Goal: Task Accomplishment & Management: Manage account settings

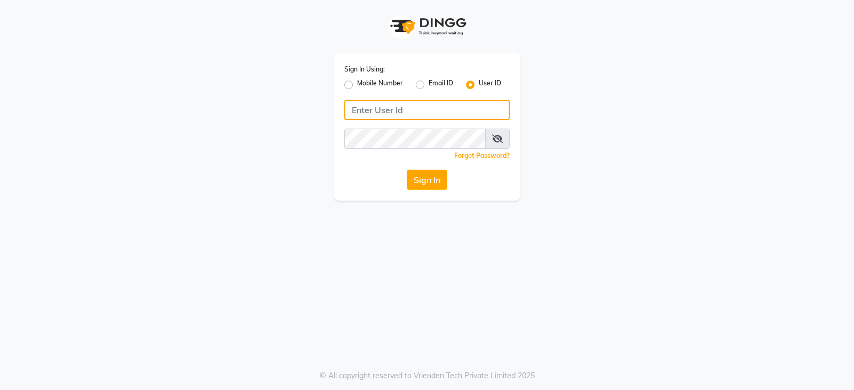
type input "ccoralsalon"
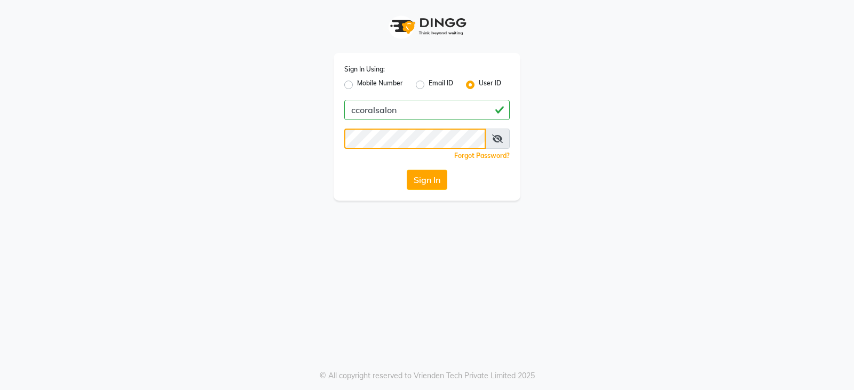
click at [250, 164] on div "Sign In Using: Mobile Number Email ID User ID ccoralsalon Remember me Forgot Pa…" at bounding box center [427, 100] width 609 height 201
click at [330, 293] on div "Sign In Using: Mobile Number Email ID User ID ccoralsalon Remember me Forgot Pa…" at bounding box center [427, 195] width 854 height 390
click at [431, 182] on button "Sign In" at bounding box center [427, 180] width 41 height 20
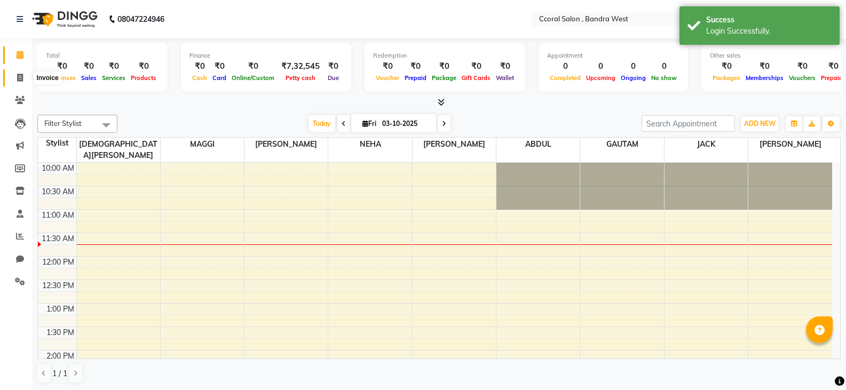
click at [14, 75] on span at bounding box center [20, 78] width 19 height 12
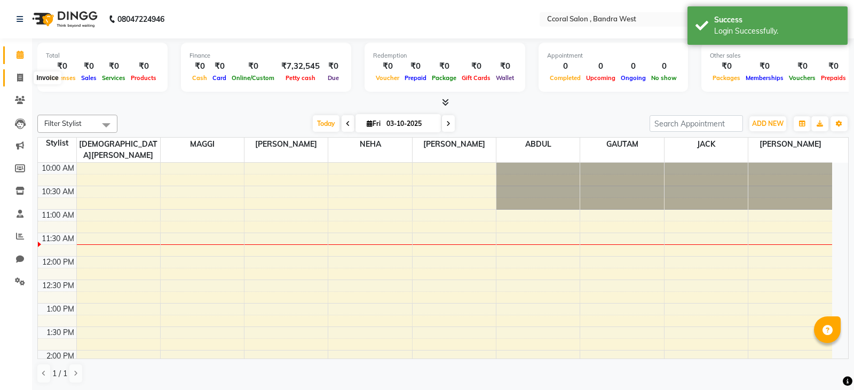
select select "service"
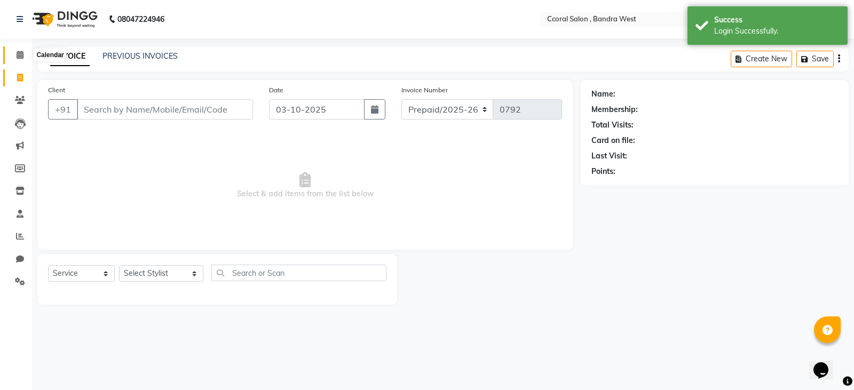
click at [17, 61] on span at bounding box center [20, 55] width 19 height 12
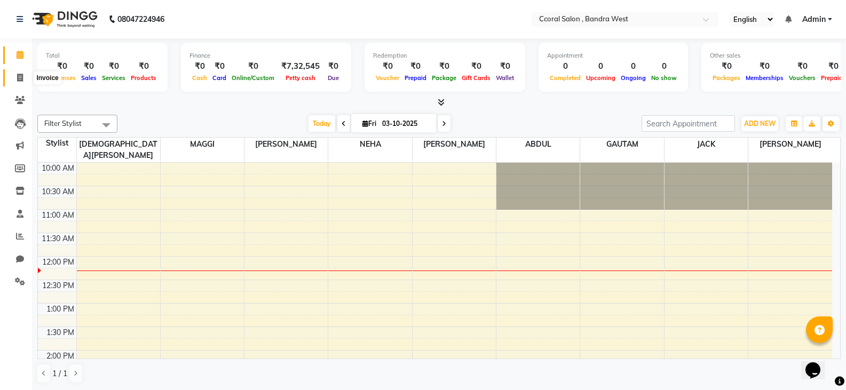
click at [18, 74] on icon at bounding box center [20, 78] width 6 height 8
select select "service"
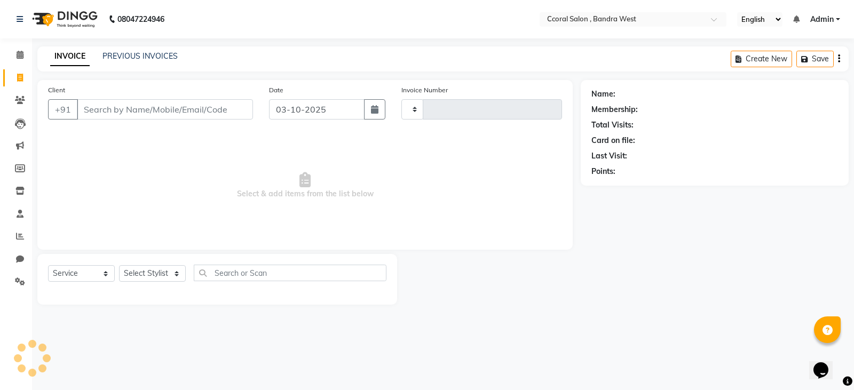
type input "0792"
select select "7966"
click at [157, 115] on input "Client" at bounding box center [165, 109] width 176 height 20
click at [374, 110] on icon "button" at bounding box center [374, 109] width 7 height 9
select select "10"
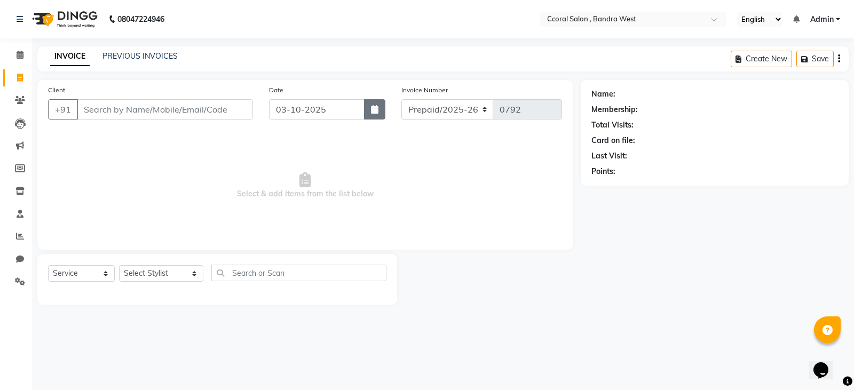
select select "2025"
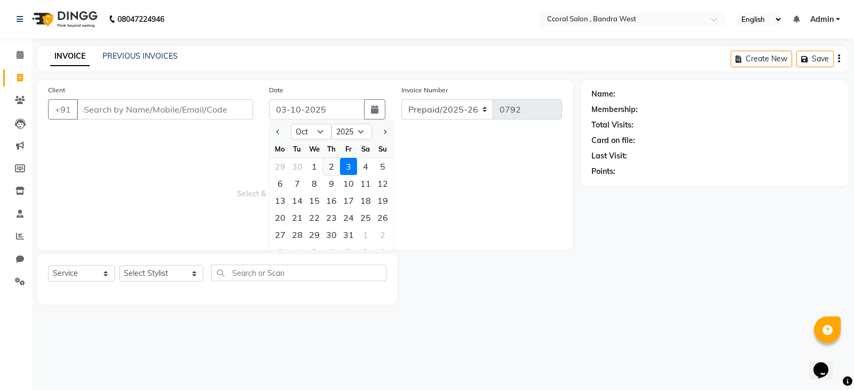
click at [330, 168] on div "2" at bounding box center [331, 166] width 17 height 17
type input "02-10-2025"
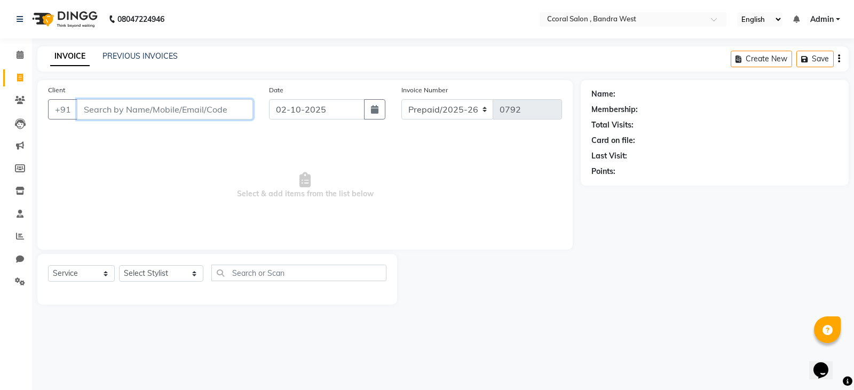
click at [162, 113] on input "Client" at bounding box center [165, 109] width 176 height 20
type input "95940001098"
click at [230, 112] on span "Add Client" at bounding box center [225, 109] width 42 height 11
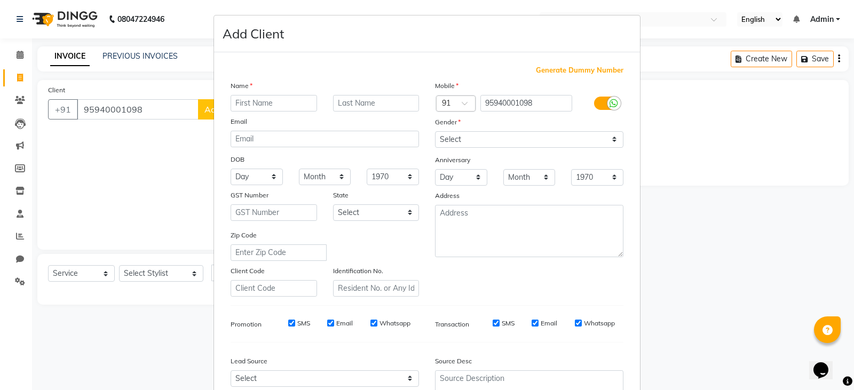
click at [151, 203] on ngb-modal-window "Add Client Generate Dummy Number Name Email DOB Day 01 02 03 04 05 06 07 08 09 …" at bounding box center [427, 195] width 854 height 390
click at [253, 102] on input "text" at bounding box center [274, 103] width 86 height 17
type input "a"
type input "ANU"
click at [562, 145] on select "Select [DEMOGRAPHIC_DATA] [DEMOGRAPHIC_DATA] Other Prefer Not To Say" at bounding box center [529, 139] width 188 height 17
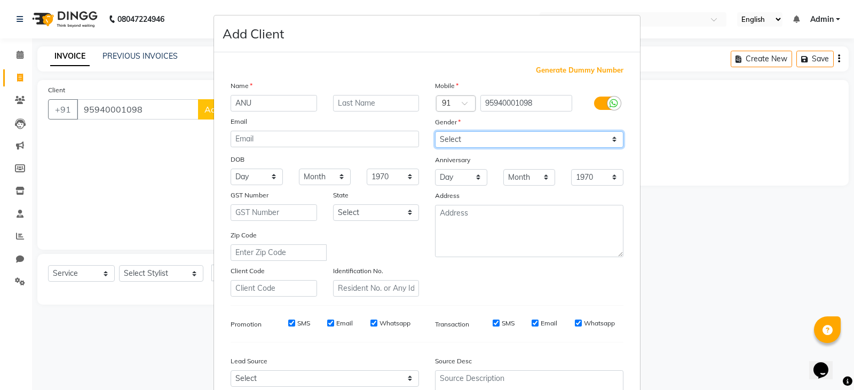
select select "[DEMOGRAPHIC_DATA]"
click at [435, 131] on select "Select [DEMOGRAPHIC_DATA] [DEMOGRAPHIC_DATA] Other Prefer Not To Say" at bounding box center [529, 139] width 188 height 17
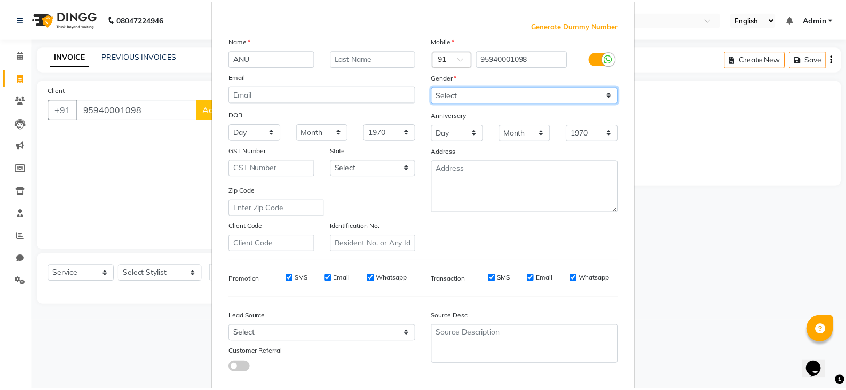
scroll to position [102, 0]
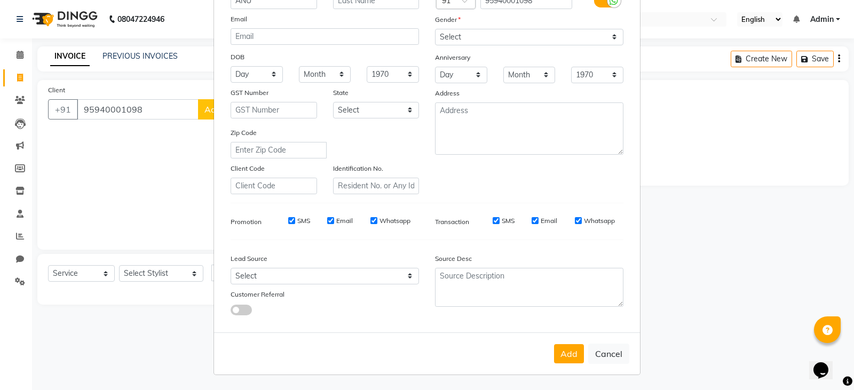
click at [556, 349] on button "Add" at bounding box center [569, 353] width 30 height 19
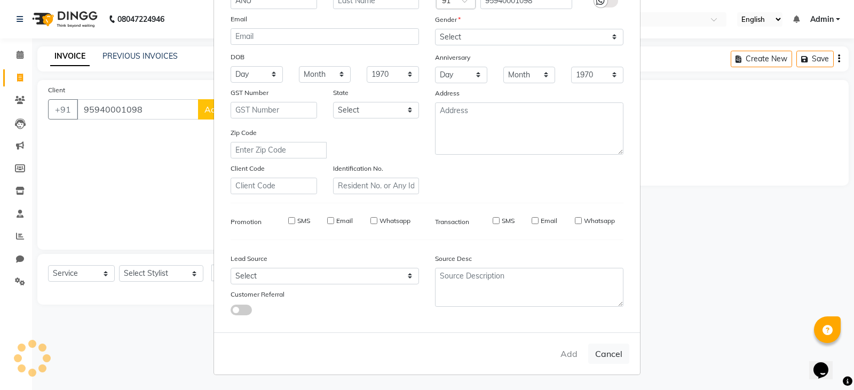
select select
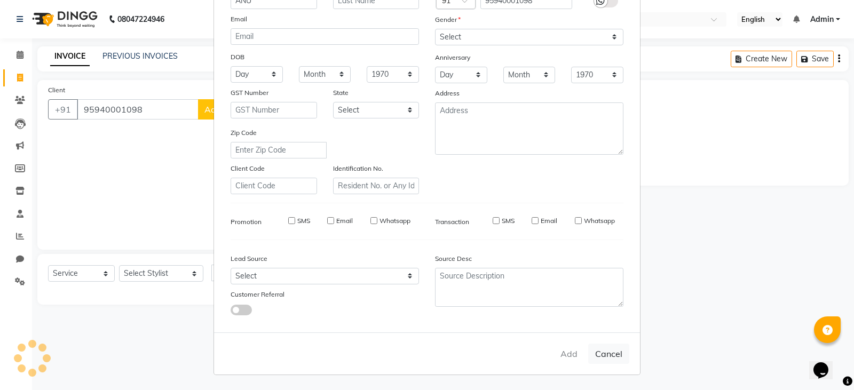
select select
checkbox input "false"
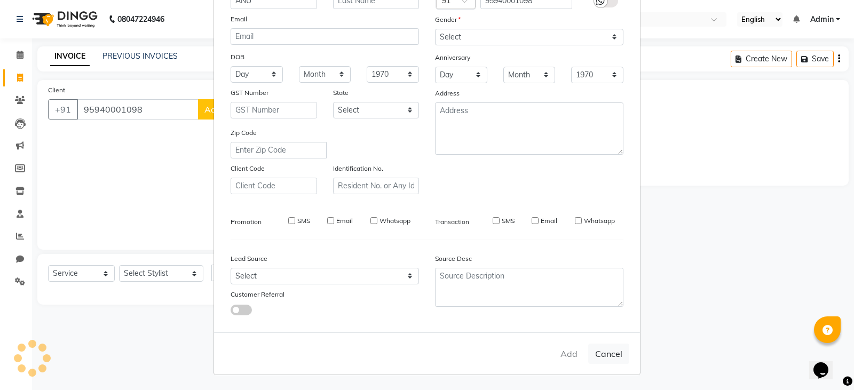
checkbox input "false"
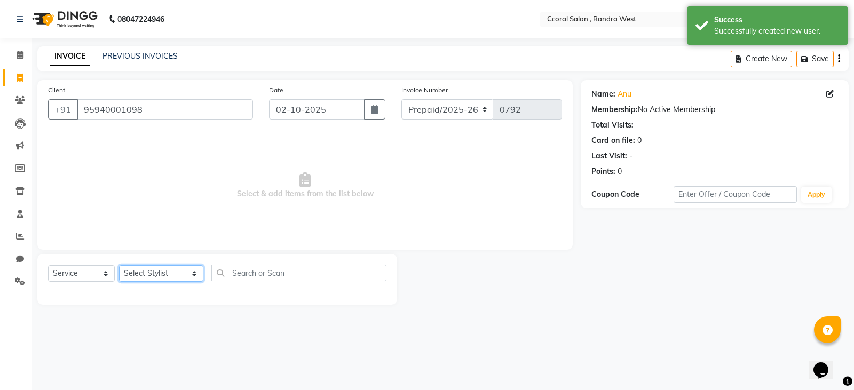
click at [140, 281] on select "Select Stylist [PERSON_NAME] [PERSON_NAME] [PERSON_NAME] NEHA PALLAVI [PERSON_N…" at bounding box center [161, 273] width 84 height 17
select select "71160"
click at [119, 265] on select "Select Stylist [PERSON_NAME] [PERSON_NAME] [PERSON_NAME] NEHA PALLAVI [PERSON_N…" at bounding box center [161, 273] width 84 height 17
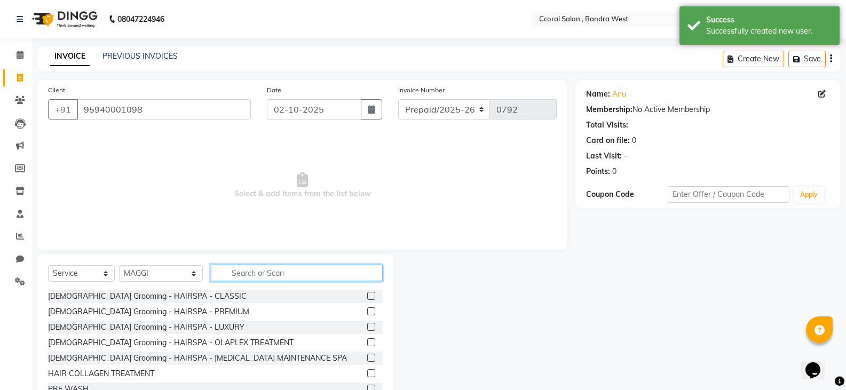
click at [231, 273] on input "text" at bounding box center [297, 273] width 172 height 17
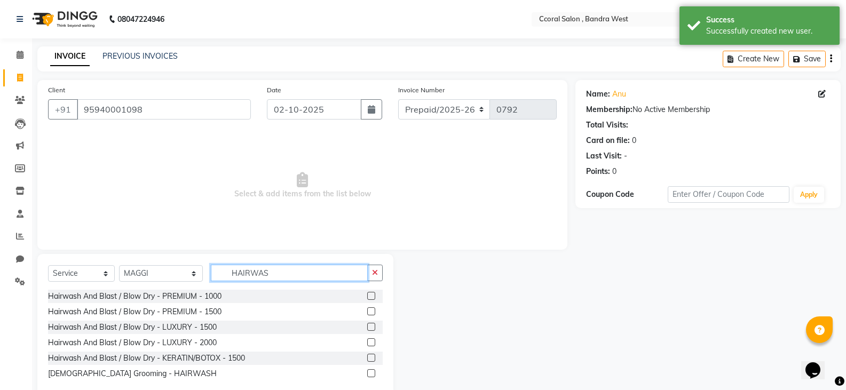
type input "HAIRWAS"
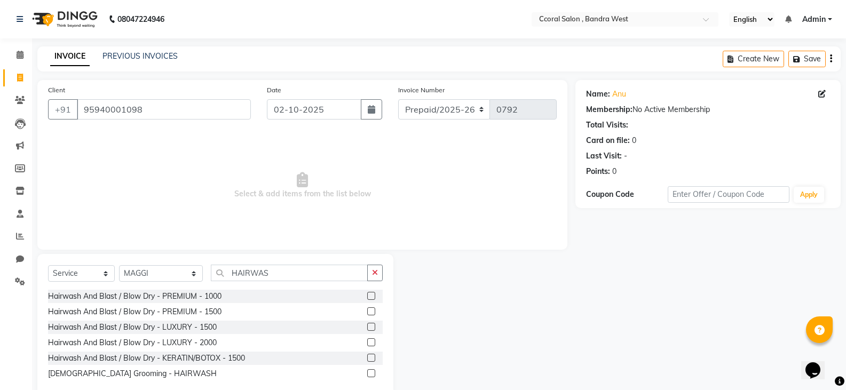
click at [375, 313] on label at bounding box center [371, 311] width 8 height 8
click at [374, 313] on input "checkbox" at bounding box center [370, 312] width 7 height 7
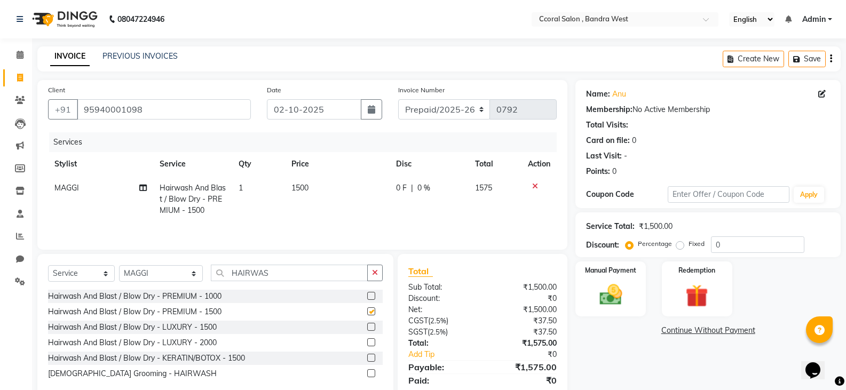
checkbox input "false"
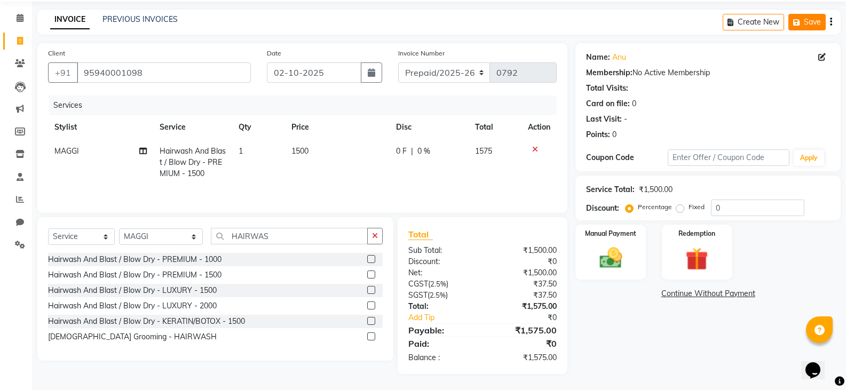
scroll to position [0, 0]
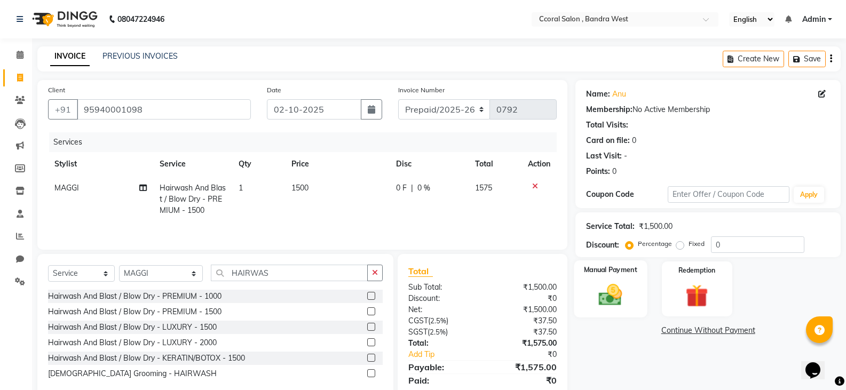
click at [590, 294] on div "Manual Payment" at bounding box center [610, 289] width 73 height 57
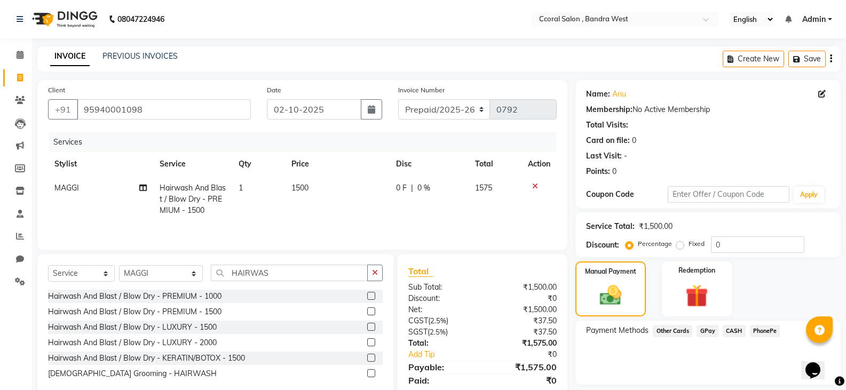
scroll to position [37, 0]
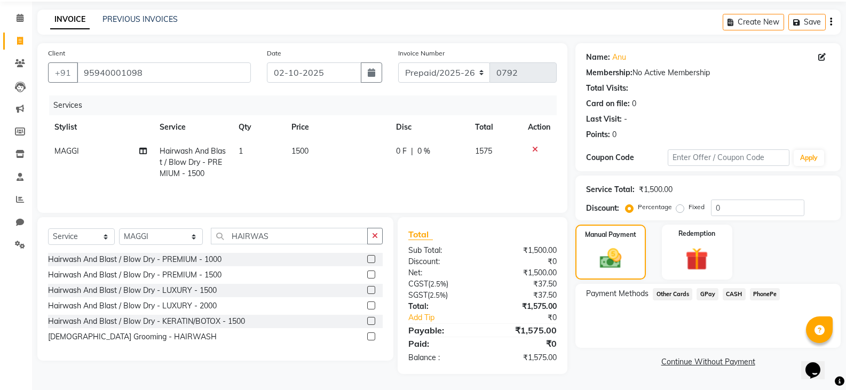
click at [704, 292] on span "GPay" at bounding box center [708, 294] width 22 height 12
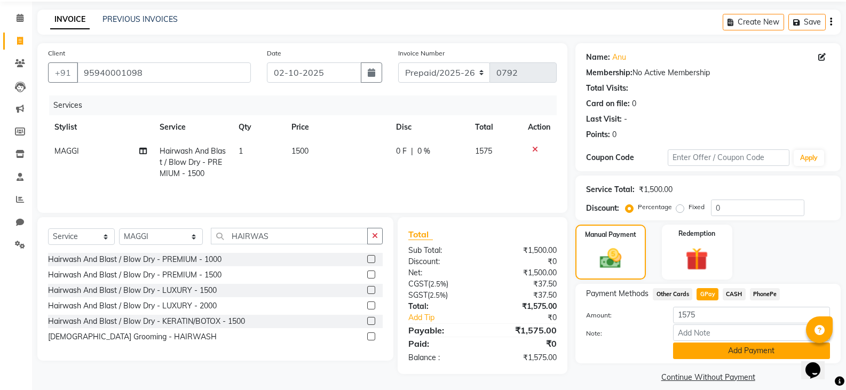
click at [684, 353] on button "Add Payment" at bounding box center [751, 351] width 157 height 17
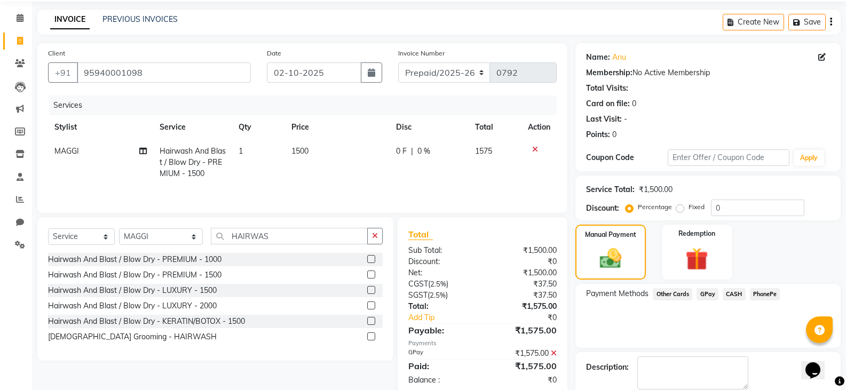
scroll to position [93, 0]
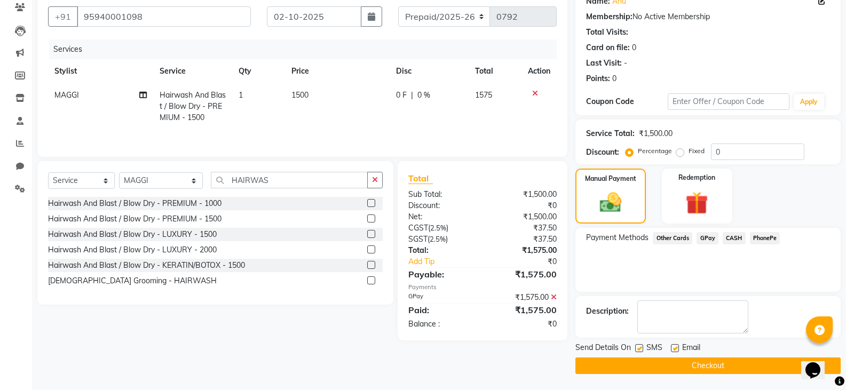
click at [612, 362] on button "Checkout" at bounding box center [707, 366] width 265 height 17
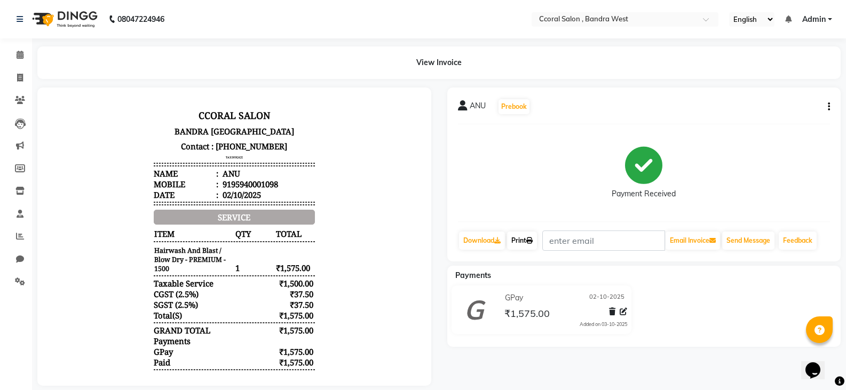
click at [526, 242] on link "Print" at bounding box center [522, 241] width 30 height 18
click at [524, 242] on link "Print" at bounding box center [522, 241] width 30 height 18
click at [27, 83] on span at bounding box center [20, 78] width 19 height 12
select select "service"
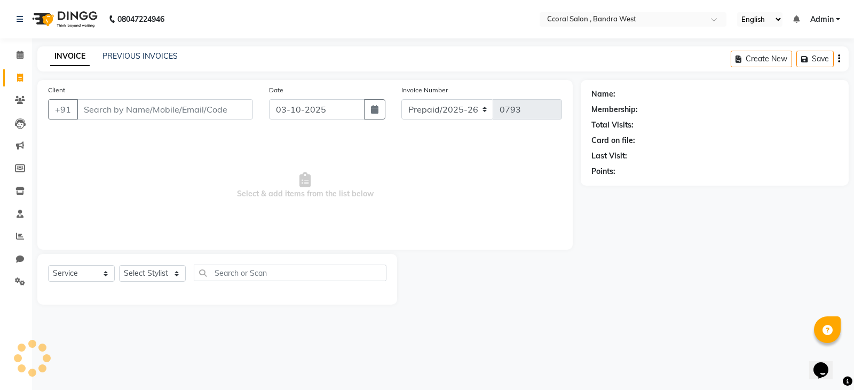
click at [109, 114] on input "Client" at bounding box center [165, 109] width 176 height 20
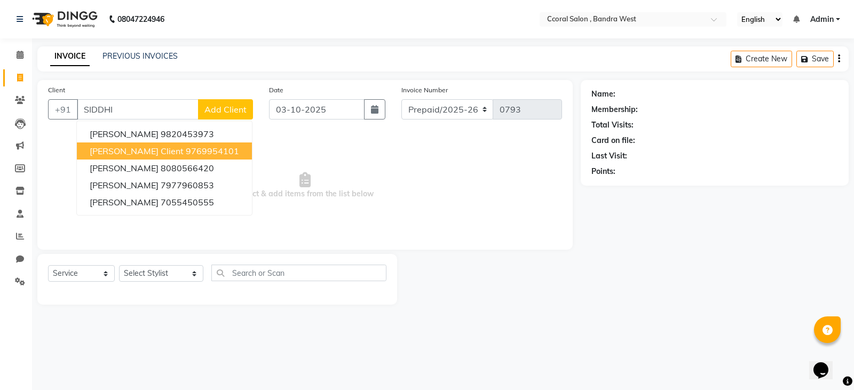
click at [140, 143] on button "[PERSON_NAME] Client 9769954101" at bounding box center [164, 151] width 175 height 17
type input "9769954101"
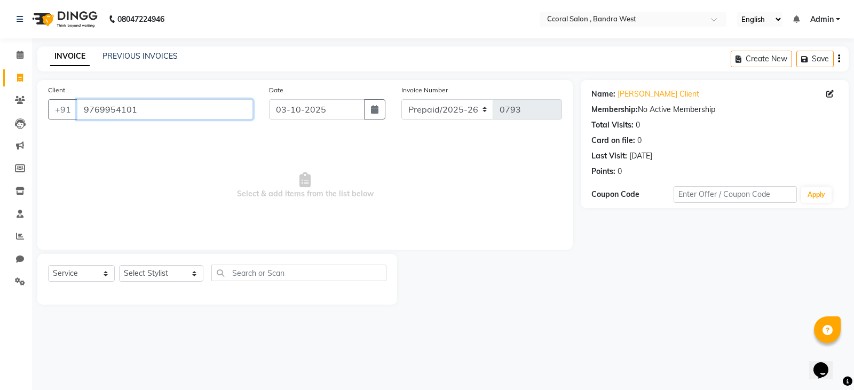
click at [170, 116] on input "9769954101" at bounding box center [165, 109] width 176 height 20
drag, startPoint x: 174, startPoint y: 110, endPoint x: 0, endPoint y: 102, distance: 174.2
click at [0, 102] on app-home "08047224946 Select Location × Ccoral Salon , Bandra West English ENGLISH Españo…" at bounding box center [427, 160] width 854 height 321
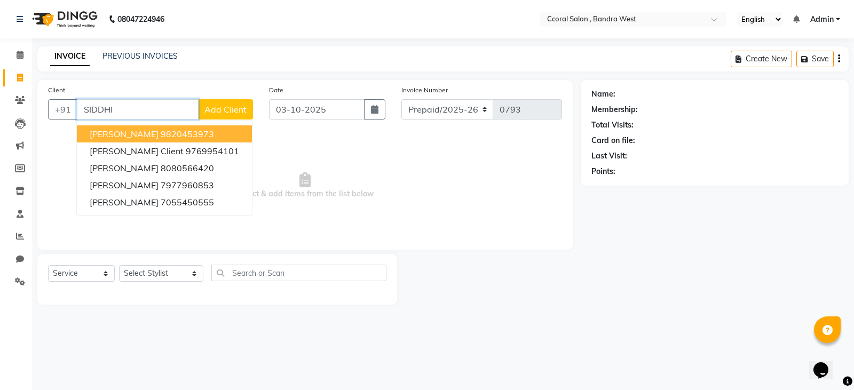
click at [135, 132] on span "[PERSON_NAME]" at bounding box center [124, 134] width 69 height 11
type input "9820453973"
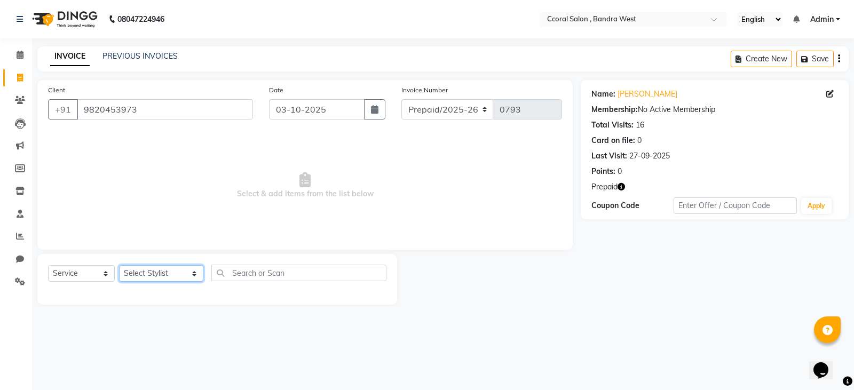
click at [156, 278] on select "Select Stylist [PERSON_NAME] [PERSON_NAME] [PERSON_NAME] NEHA PALLAVI [PERSON_N…" at bounding box center [161, 273] width 84 height 17
select select "89063"
click at [119, 265] on select "Select Stylist [PERSON_NAME] [PERSON_NAME] [PERSON_NAME] NEHA PALLAVI [PERSON_N…" at bounding box center [161, 273] width 84 height 17
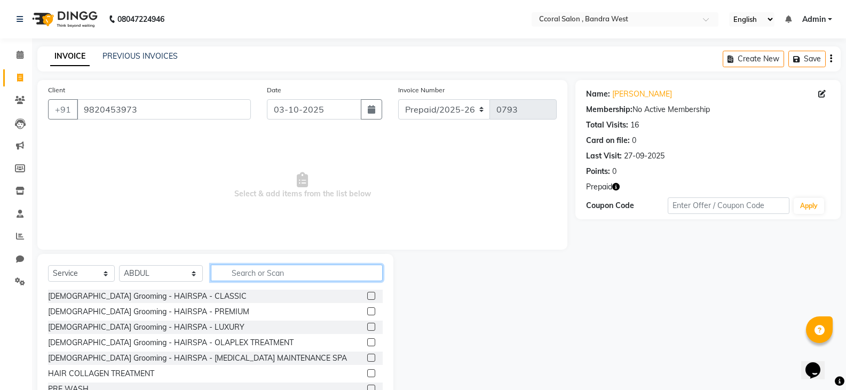
click at [232, 279] on input "text" at bounding box center [297, 273] width 172 height 17
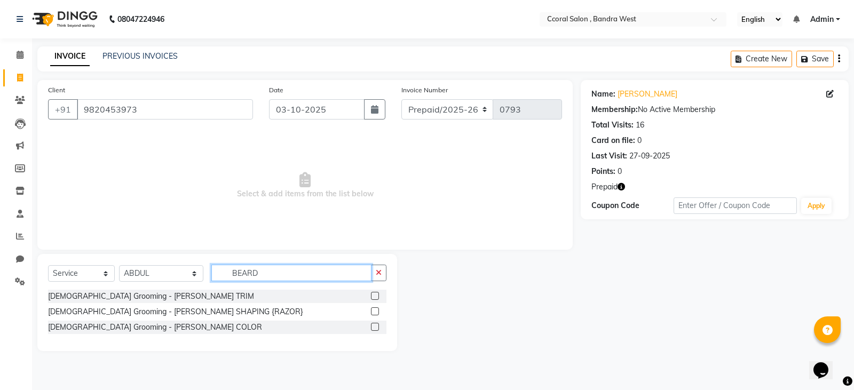
type input "BEARD"
click at [373, 326] on label at bounding box center [375, 327] width 8 height 8
click at [373, 326] on input "checkbox" at bounding box center [374, 327] width 7 height 7
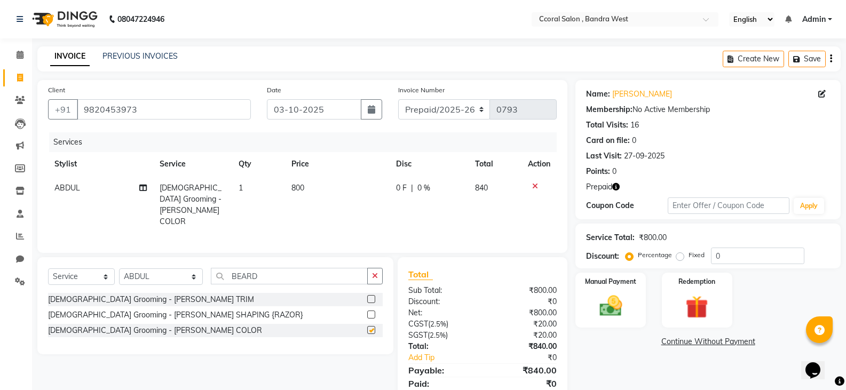
checkbox input "false"
click at [257, 272] on input "BEARD" at bounding box center [289, 276] width 157 height 17
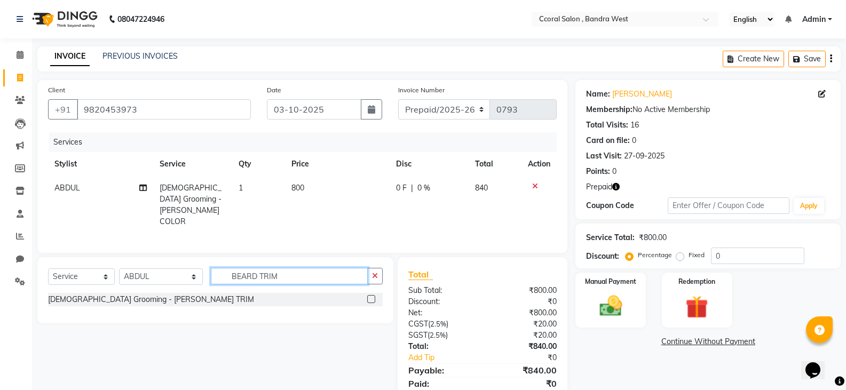
type input "BEARD TRIM"
click at [376, 294] on div at bounding box center [374, 299] width 15 height 13
click at [368, 296] on label at bounding box center [371, 299] width 8 height 8
click at [368, 296] on input "checkbox" at bounding box center [370, 299] width 7 height 7
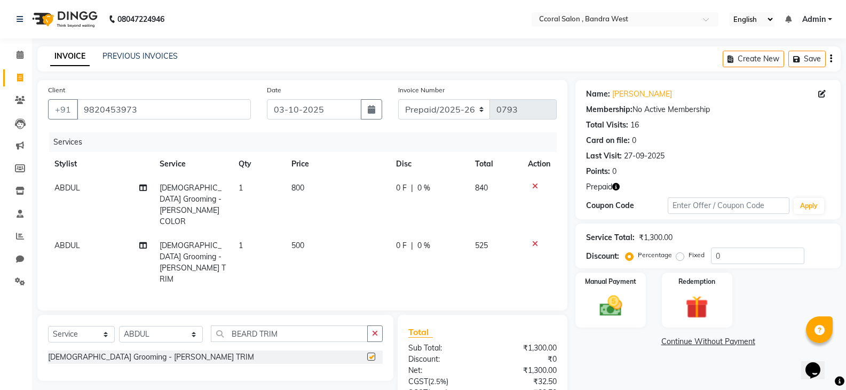
checkbox input "false"
click at [294, 234] on td "500" at bounding box center [337, 263] width 105 height 58
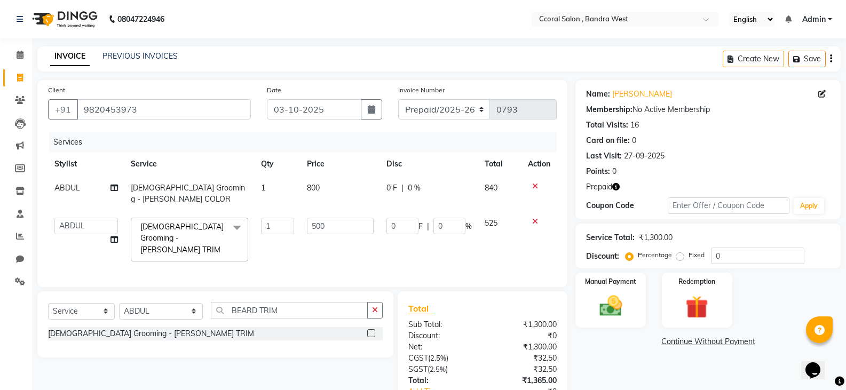
click at [352, 241] on td "500" at bounding box center [341, 239] width 80 height 57
click at [349, 242] on td "500" at bounding box center [341, 239] width 80 height 57
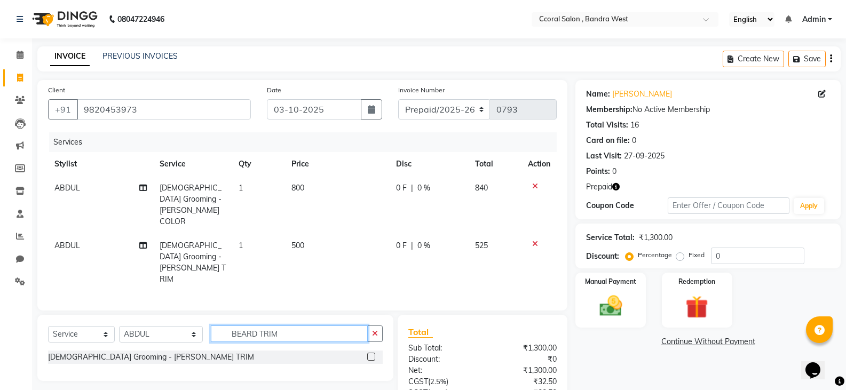
click at [285, 326] on input "BEARD TRIM" at bounding box center [289, 334] width 157 height 17
drag, startPoint x: 272, startPoint y: 301, endPoint x: 3, endPoint y: 324, distance: 270.0
click at [3, 324] on app-home "08047224946 Select Location × Ccoral Salon , Bandra West English ENGLISH Españo…" at bounding box center [423, 244] width 846 height 488
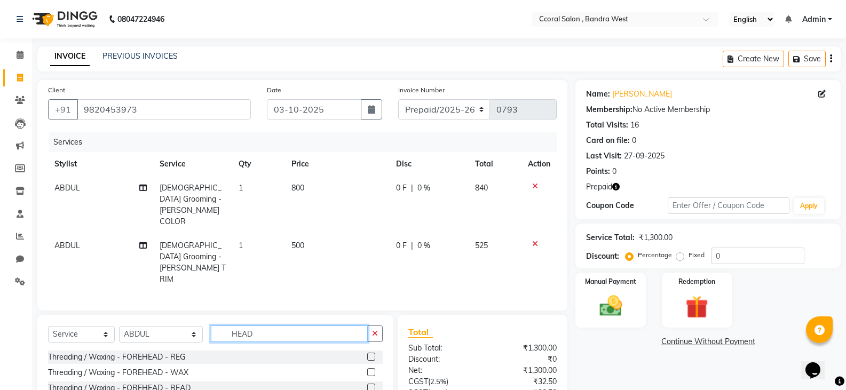
type input "HEAD"
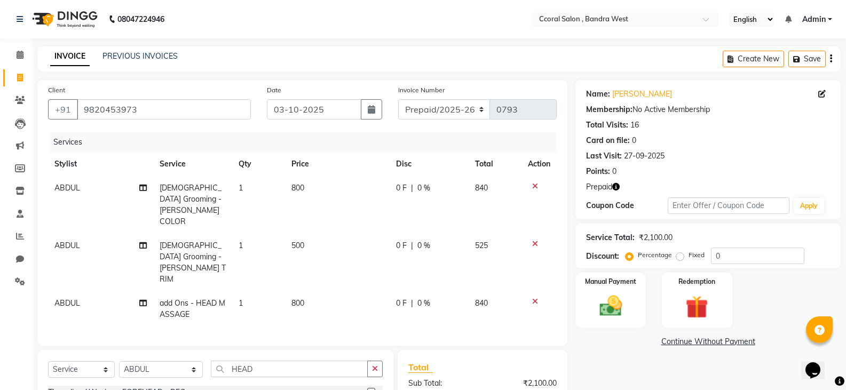
checkbox input "false"
drag, startPoint x: 245, startPoint y: 333, endPoint x: 172, endPoint y: 351, distance: 74.7
type input "BACK MASS"
drag, startPoint x: 272, startPoint y: 337, endPoint x: 207, endPoint y: 342, distance: 65.3
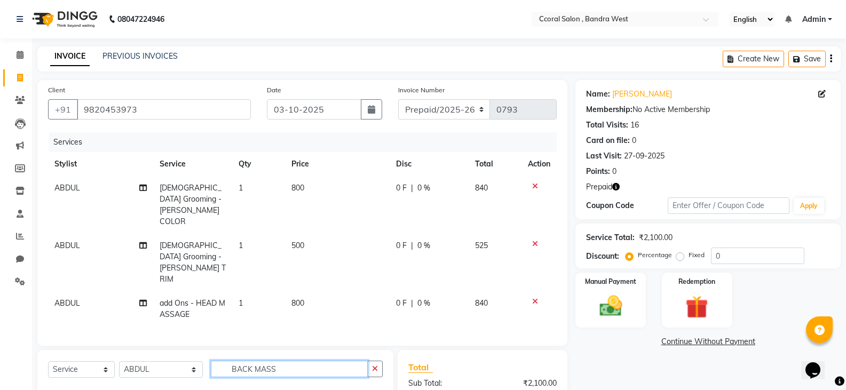
click at [207, 361] on div "Select Service Product Membership Package Voucher Prepaid Gift Card Select Styl…" at bounding box center [215, 373] width 335 height 25
type input "MASSAGE"
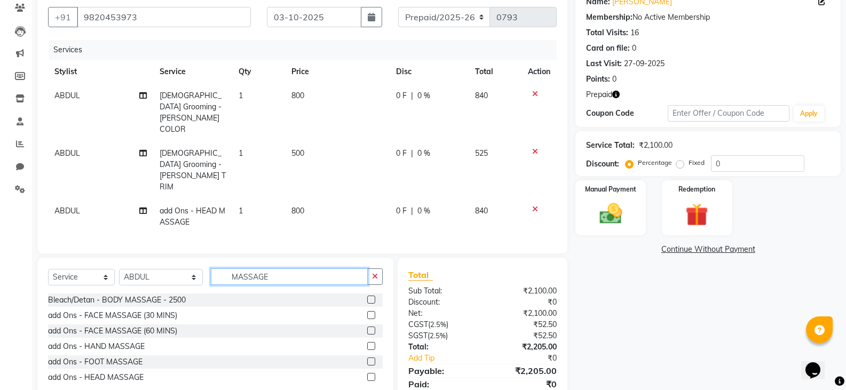
scroll to position [96, 0]
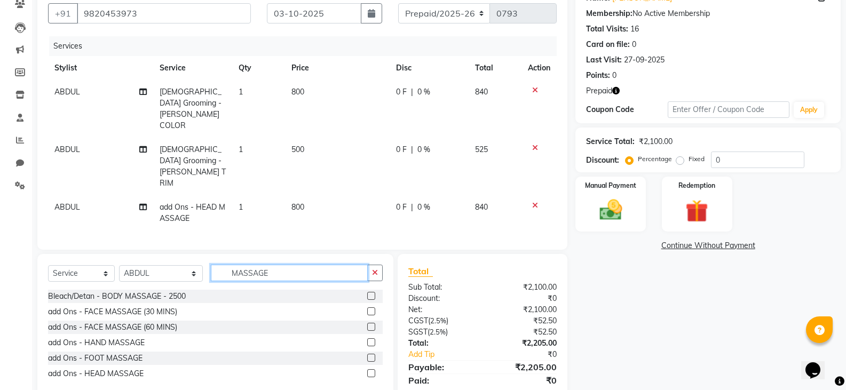
drag, startPoint x: 260, startPoint y: 235, endPoint x: 0, endPoint y: 236, distance: 260.0
click at [0, 238] on app-home "08047224946 Select Location × Ccoral Salon , Bandra West English ENGLISH Españo…" at bounding box center [423, 165] width 846 height 523
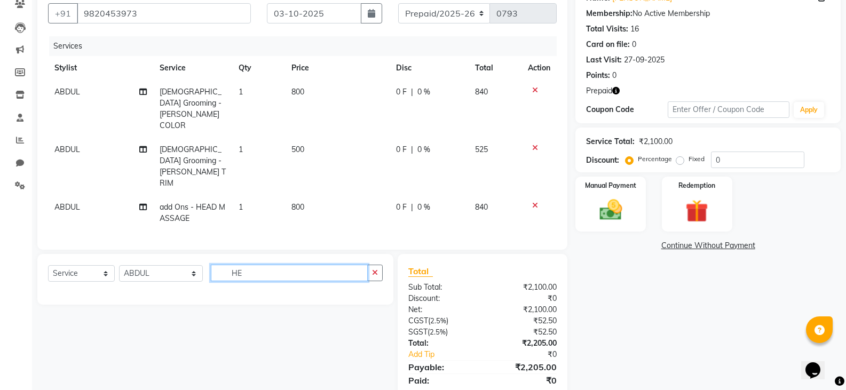
type input "H"
type input "SHOU"
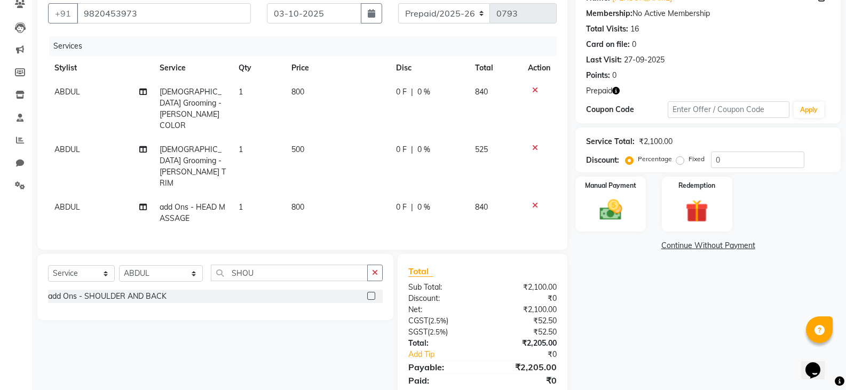
click at [371, 292] on label at bounding box center [371, 296] width 8 height 8
click at [371, 293] on input "checkbox" at bounding box center [370, 296] width 7 height 7
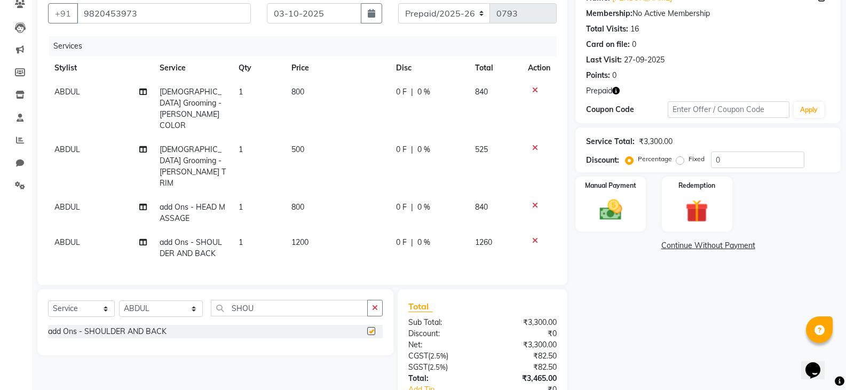
checkbox input "false"
click at [332, 231] on td "1200" at bounding box center [337, 248] width 105 height 35
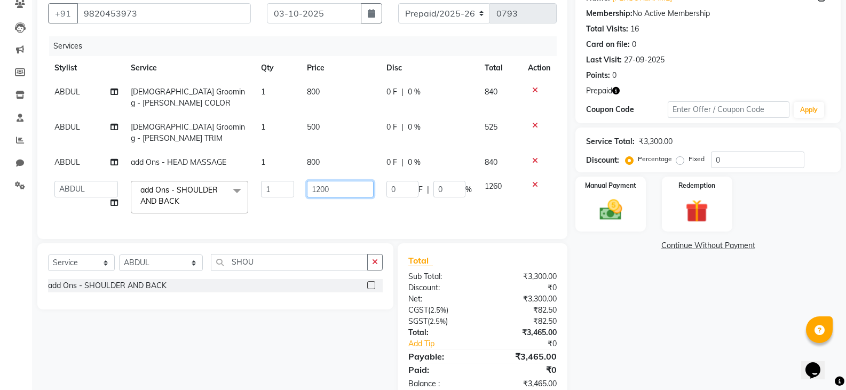
drag, startPoint x: 340, startPoint y: 168, endPoint x: 257, endPoint y: 314, distance: 168.5
click at [257, 314] on div "Client [PHONE_NUMBER] Date [DATE] Invoice Number Prepaid/2025-26 V/2025 V/[PHON…" at bounding box center [302, 192] width 546 height 416
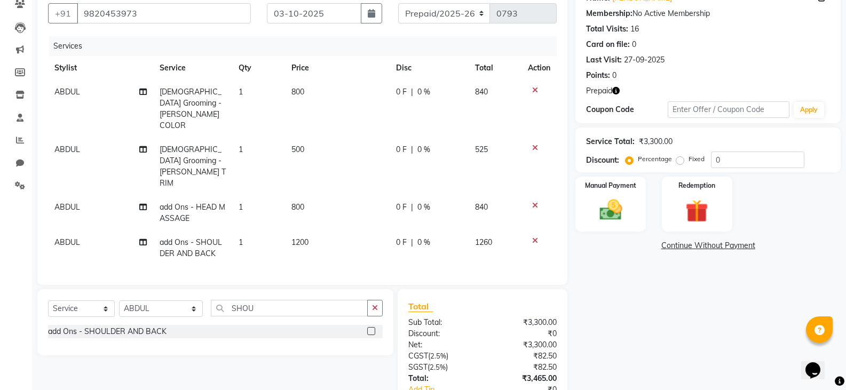
click at [98, 195] on td "ABDUL" at bounding box center [100, 212] width 105 height 35
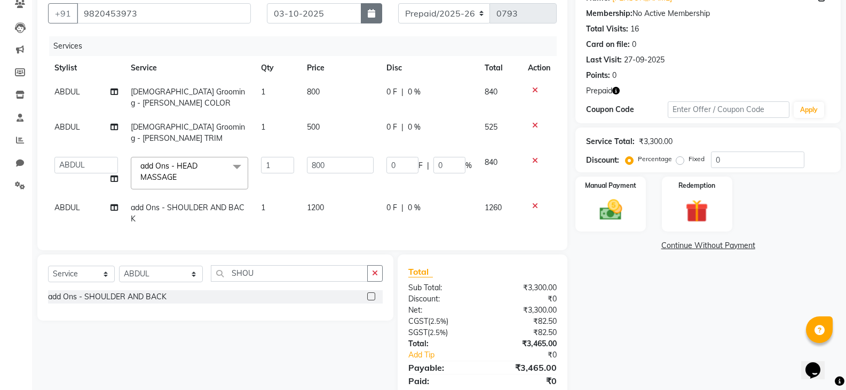
click at [376, 19] on button "button" at bounding box center [371, 13] width 21 height 20
select select "10"
select select "2025"
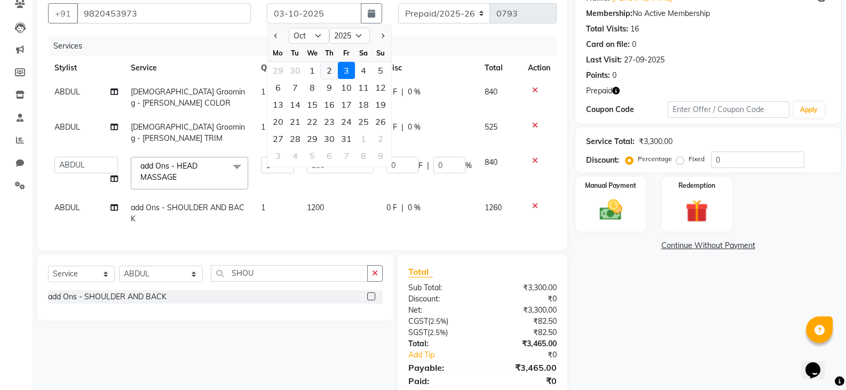
click at [334, 69] on div "2" at bounding box center [329, 70] width 17 height 17
type input "02-10-2025"
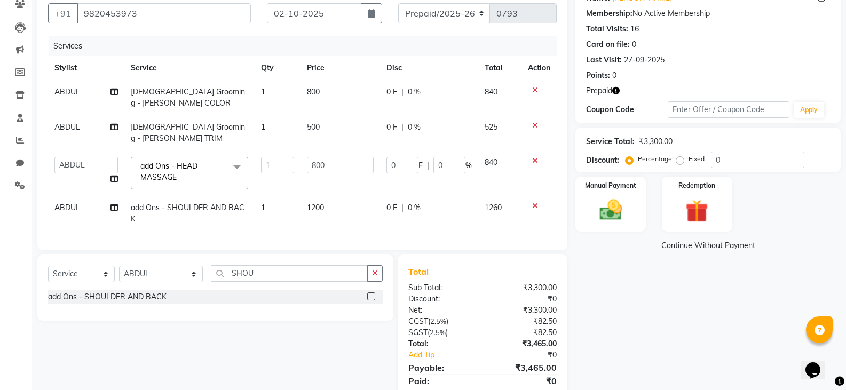
click at [76, 203] on span "ABDUL" at bounding box center [67, 208] width 26 height 10
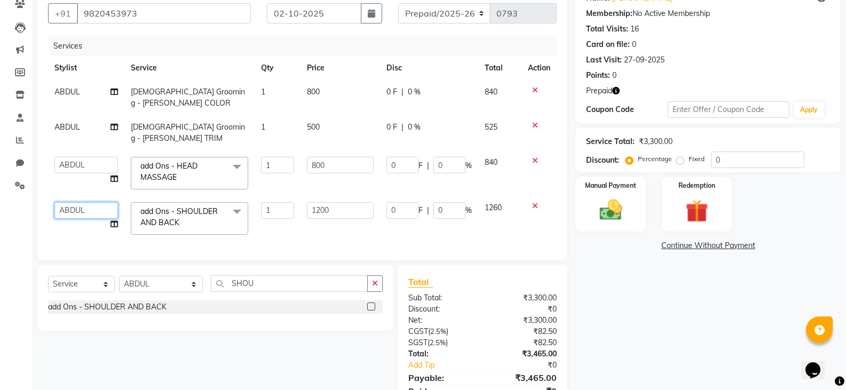
click at [86, 202] on select "[PERSON_NAME] [PERSON_NAME] [PERSON_NAME] NEHA PALLAVI [PERSON_NAME] [PERSON_NA…" at bounding box center [86, 210] width 64 height 17
select select "90330"
click at [342, 202] on input "1200" at bounding box center [340, 210] width 67 height 17
drag, startPoint x: 342, startPoint y: 189, endPoint x: 226, endPoint y: 212, distance: 118.2
click at [226, 212] on tr "[PERSON_NAME] [PERSON_NAME] [PERSON_NAME] NEHA PALLAVI [PERSON_NAME] [PERSON_NA…" at bounding box center [302, 218] width 509 height 45
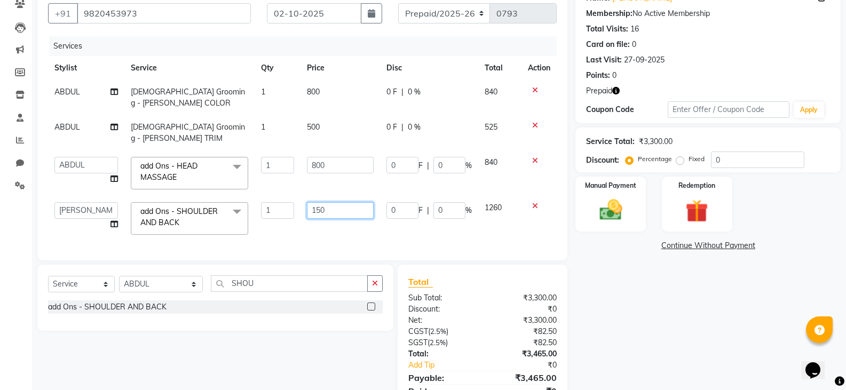
type input "1500"
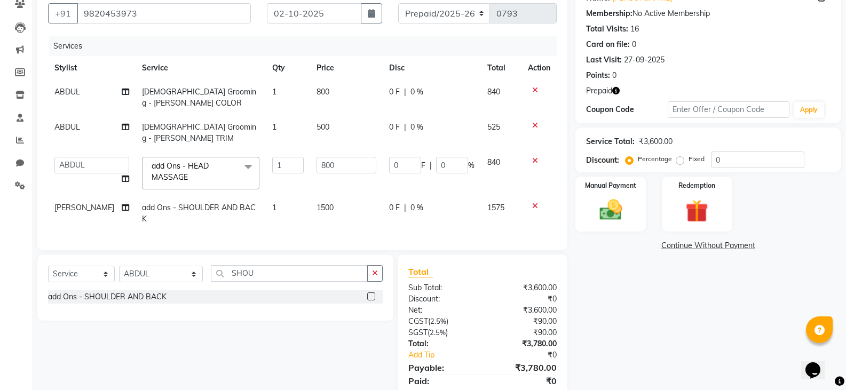
click at [480, 292] on div "Total Sub Total: ₹3,600.00 Discount: ₹0 Net: ₹3,600.00 CGST ( 2.5% ) ₹90.00 SGS…" at bounding box center [482, 333] width 148 height 136
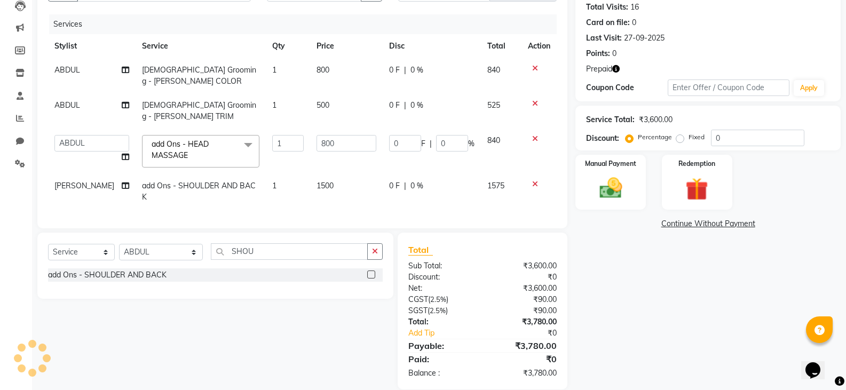
scroll to position [119, 0]
click at [165, 243] on select "Select Stylist [PERSON_NAME] [PERSON_NAME] [PERSON_NAME] NEHA PALLAVI [PERSON_N…" at bounding box center [161, 251] width 84 height 17
select select "90330"
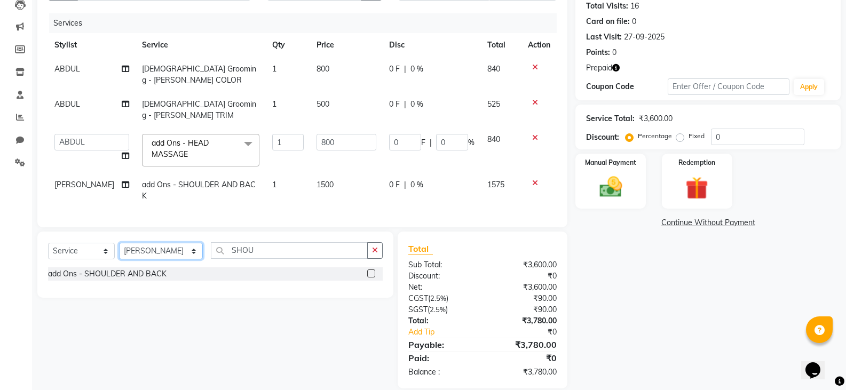
click at [119, 243] on select "Select Stylist [PERSON_NAME] [PERSON_NAME] [PERSON_NAME] NEHA PALLAVI [PERSON_N…" at bounding box center [161, 251] width 84 height 17
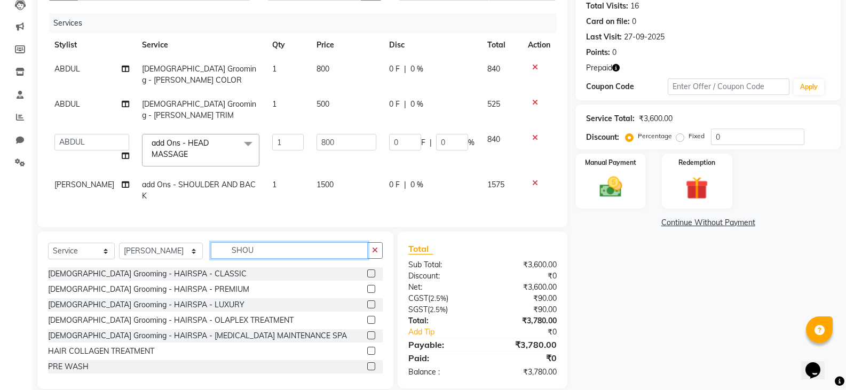
drag, startPoint x: 244, startPoint y: 238, endPoint x: 119, endPoint y: 227, distance: 126.0
click at [124, 242] on div "Select Service Product Membership Package Voucher Prepaid Gift Card Select Styl…" at bounding box center [215, 254] width 335 height 25
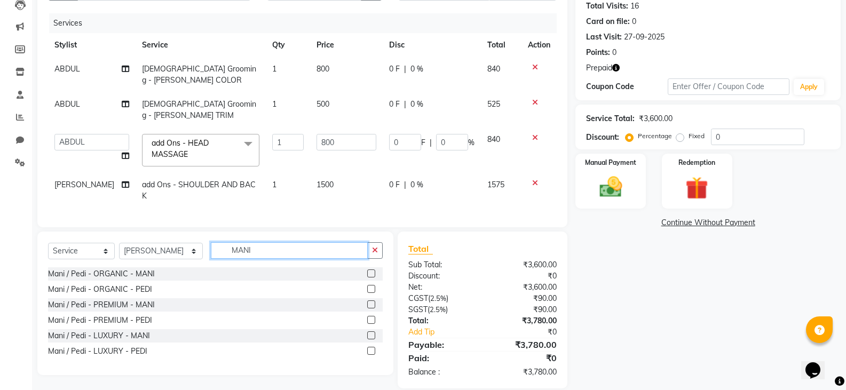
type input "MANI"
click at [371, 332] on label at bounding box center [371, 336] width 8 height 8
click at [371, 333] on input "checkbox" at bounding box center [370, 336] width 7 height 7
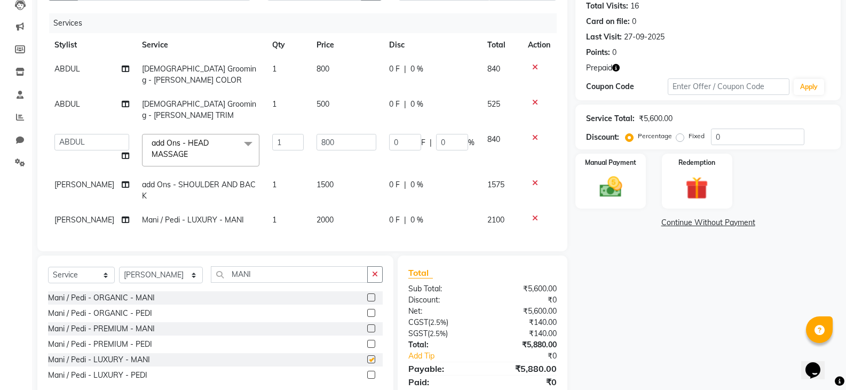
checkbox input "false"
click at [153, 267] on select "Select Stylist [PERSON_NAME] [PERSON_NAME] [PERSON_NAME] NEHA PALLAVI [PERSON_N…" at bounding box center [161, 275] width 84 height 17
select select "88255"
click at [119, 267] on select "Select Stylist [PERSON_NAME] [PERSON_NAME] [PERSON_NAME] NEHA PALLAVI [PERSON_N…" at bounding box center [161, 275] width 84 height 17
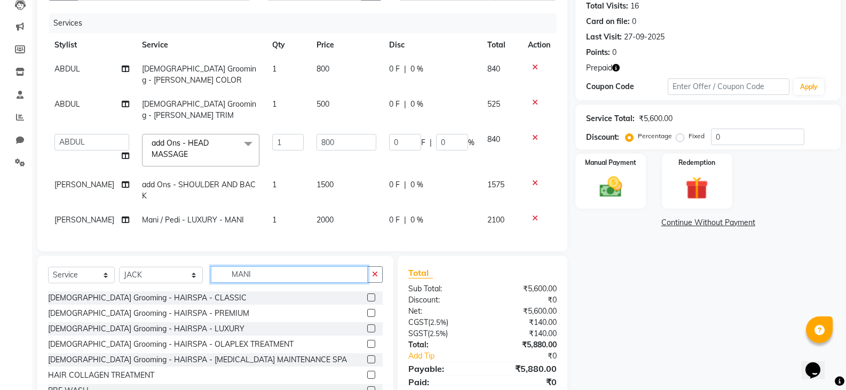
drag, startPoint x: 257, startPoint y: 266, endPoint x: 130, endPoint y: 249, distance: 128.8
click at [130, 256] on div "Select Service Product Membership Package Voucher Prepaid Gift Card Select Styl…" at bounding box center [215, 334] width 356 height 157
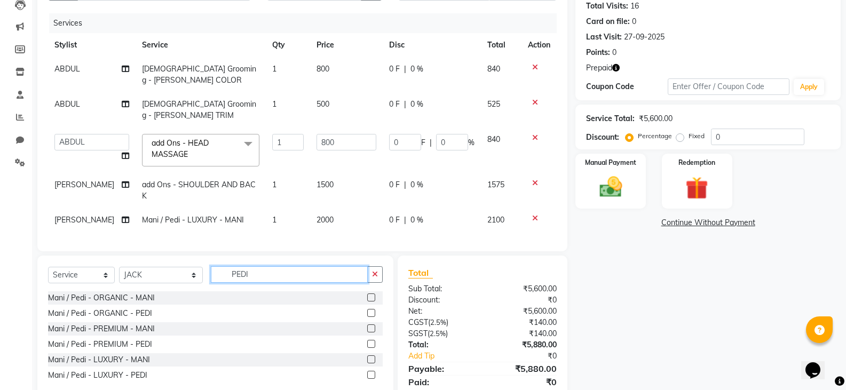
type input "PEDI"
click at [373, 309] on label at bounding box center [371, 313] width 8 height 8
click at [373, 310] on input "checkbox" at bounding box center [370, 313] width 7 height 7
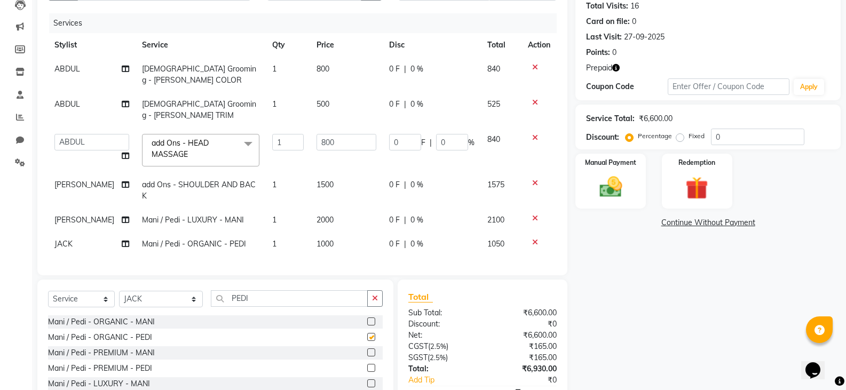
checkbox input "false"
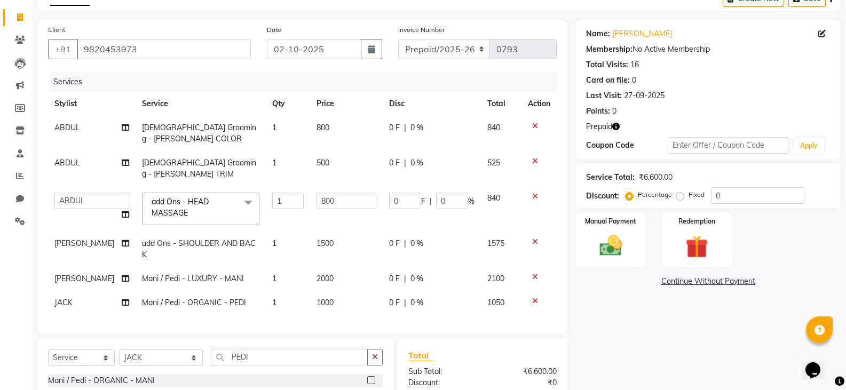
scroll to position [167, 0]
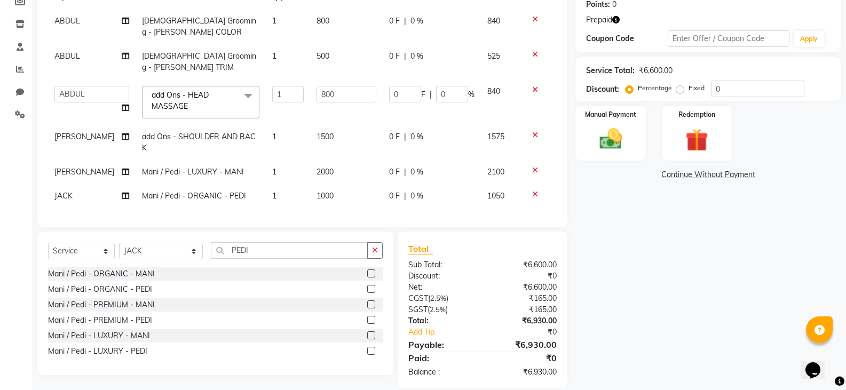
click at [262, 345] on div "Mani / Pedi - LUXURY - PEDI" at bounding box center [215, 351] width 335 height 13
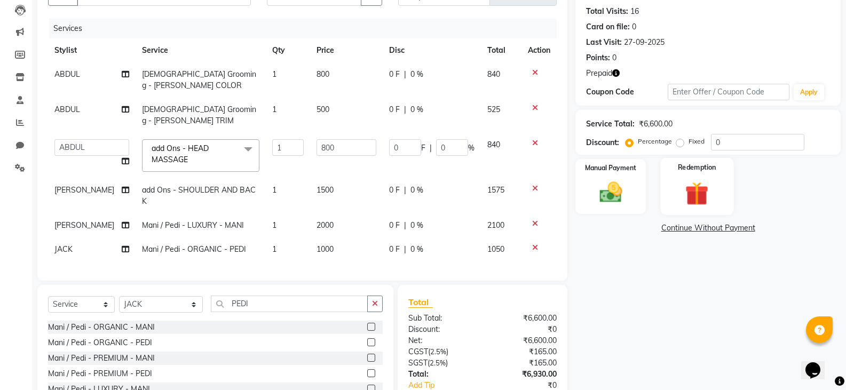
click at [706, 182] on img at bounding box center [697, 193] width 38 height 29
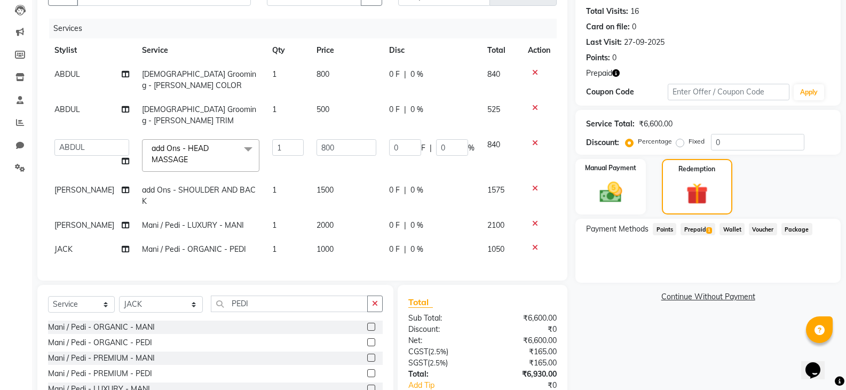
click at [698, 228] on span "Prepaid 1" at bounding box center [698, 229] width 35 height 12
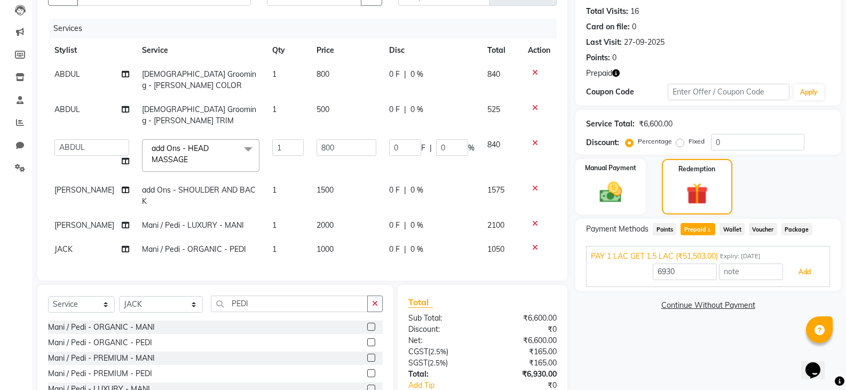
drag, startPoint x: 795, startPoint y: 266, endPoint x: 790, endPoint y: 267, distance: 6.0
click at [796, 266] on button "Add" at bounding box center [804, 272] width 39 height 18
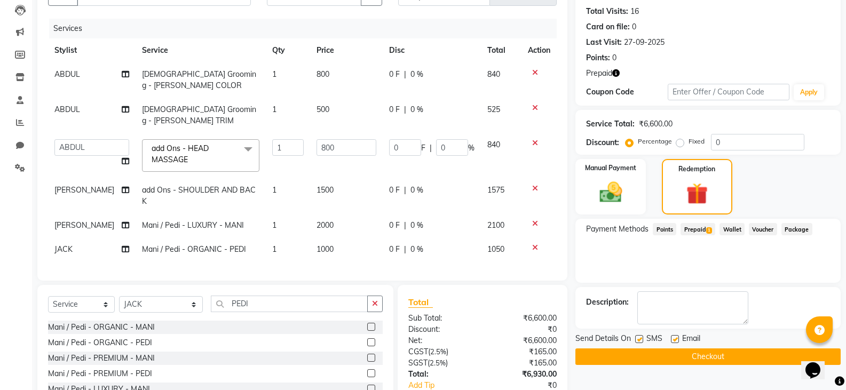
scroll to position [190, 0]
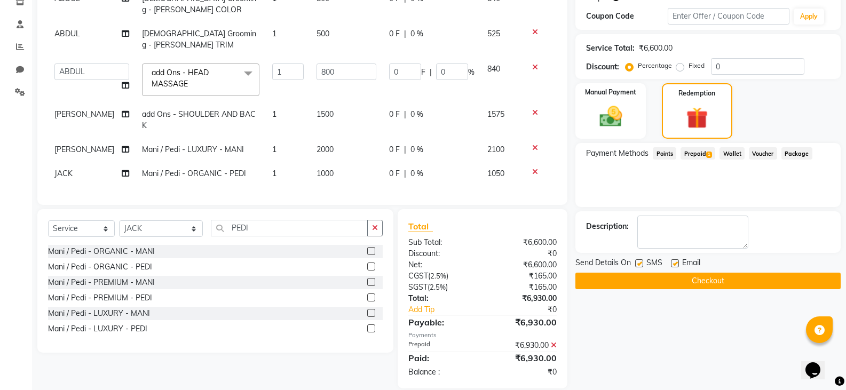
click at [636, 284] on button "Checkout" at bounding box center [707, 281] width 265 height 17
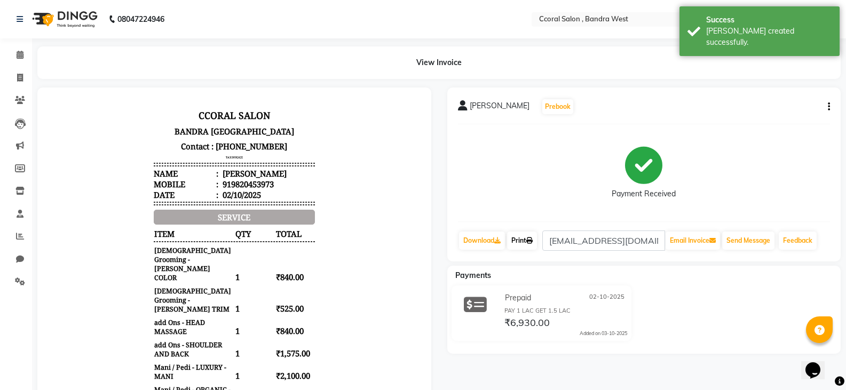
click at [529, 241] on link "Print" at bounding box center [522, 241] width 30 height 18
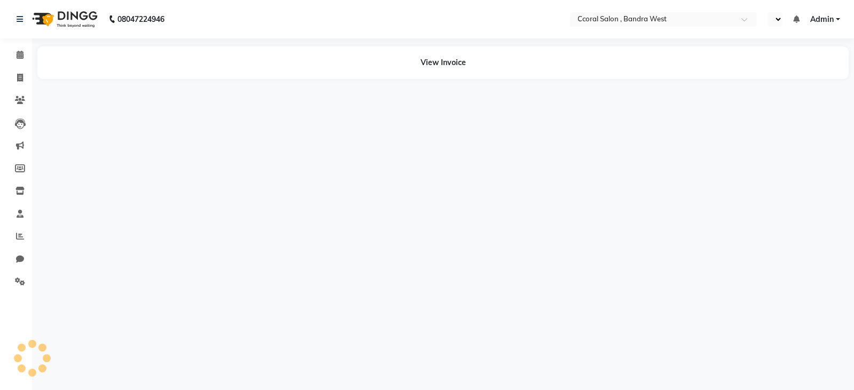
select select "en"
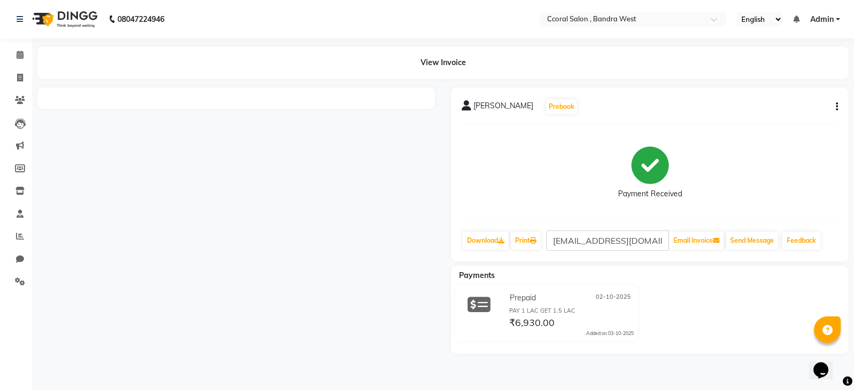
select select "service"
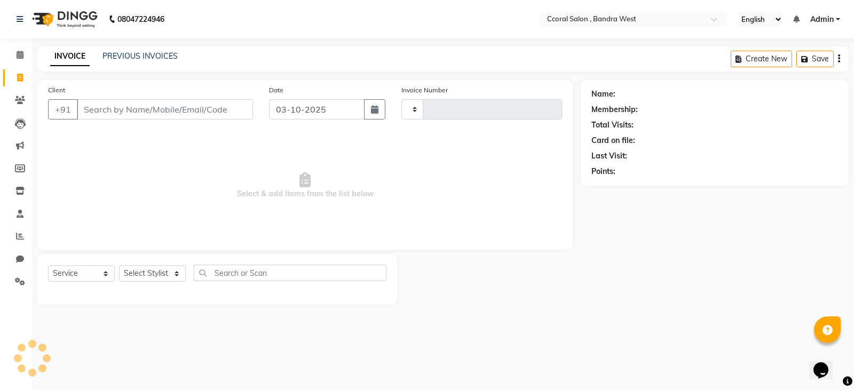
type input "0794"
select select "7966"
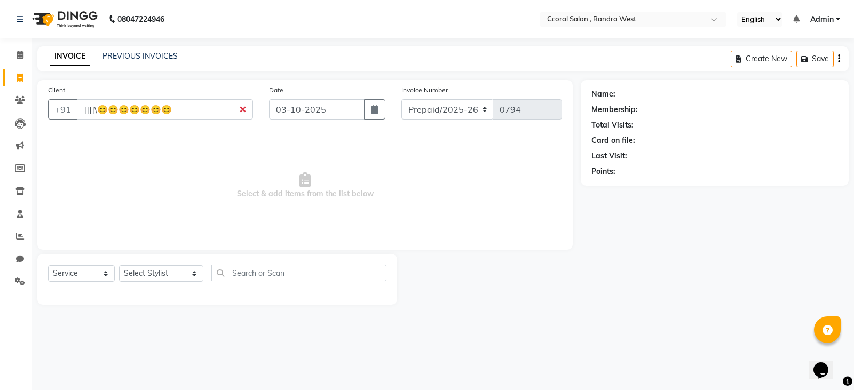
type input "]]]]\😊😊😊😊😊😊😊"
